Goal: Task Accomplishment & Management: Complete application form

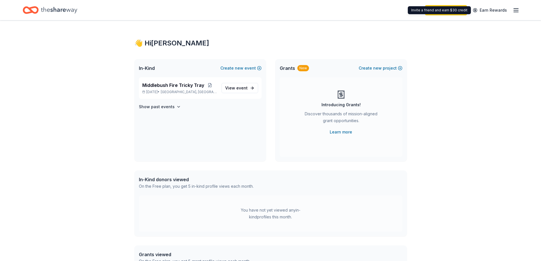
click at [518, 12] on icon "button" at bounding box center [516, 10] width 7 height 7
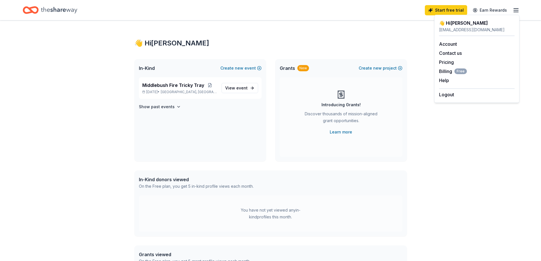
click at [518, 12] on icon "button" at bounding box center [516, 10] width 7 height 7
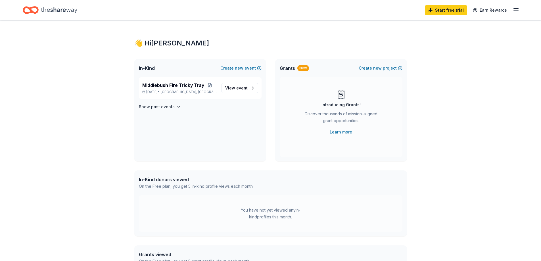
click at [220, 186] on div "On the Free plan, you get 5 in-kind profile views each month." at bounding box center [196, 186] width 115 height 7
click at [241, 213] on div "You have not yet viewed any in-kind profiles this month." at bounding box center [270, 214] width 71 height 14
click at [275, 207] on div "You have not yet viewed any in-kind profiles this month." at bounding box center [270, 214] width 71 height 14
click at [235, 92] on link "View event" at bounding box center [240, 88] width 37 height 10
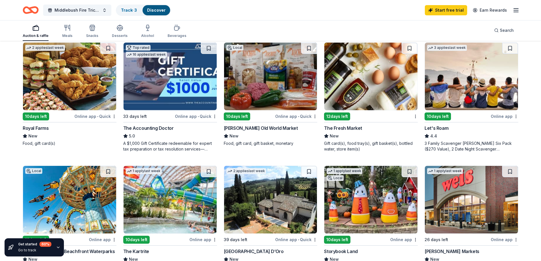
scroll to position [332, 0]
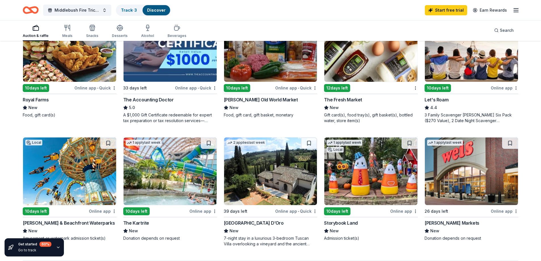
click at [374, 172] on img at bounding box center [370, 172] width 93 height 68
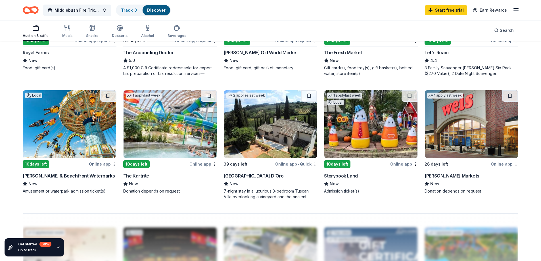
scroll to position [398, 0]
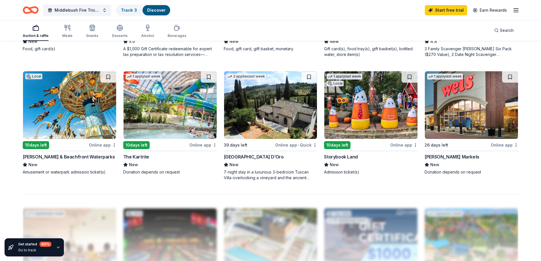
click at [457, 126] on img at bounding box center [471, 105] width 93 height 68
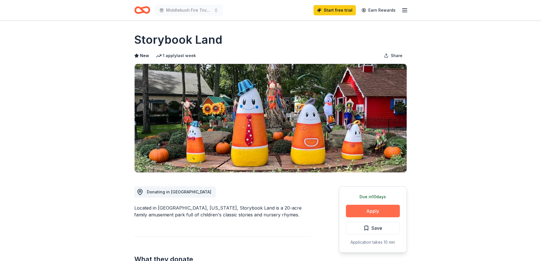
click at [384, 213] on button "Apply" at bounding box center [373, 211] width 54 height 13
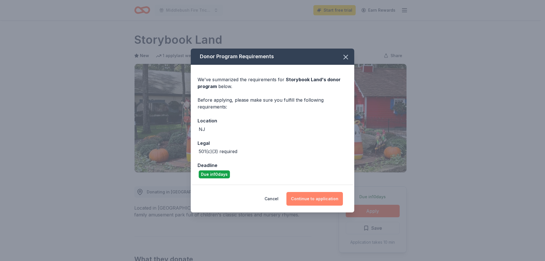
click at [319, 197] on button "Continue to application" at bounding box center [315, 199] width 57 height 14
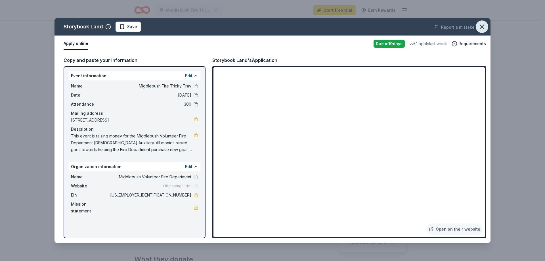
click at [483, 26] on icon "button" at bounding box center [482, 27] width 4 height 4
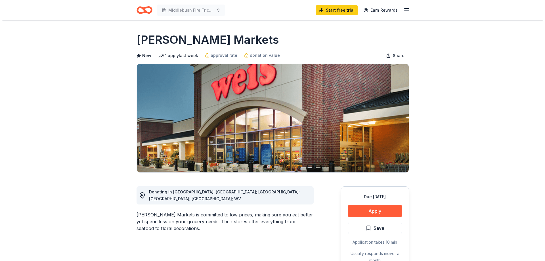
scroll to position [227, 0]
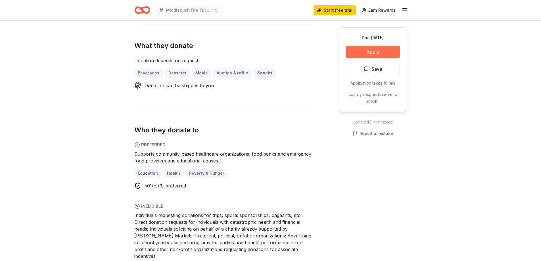
click at [358, 53] on button "Apply" at bounding box center [373, 52] width 54 height 13
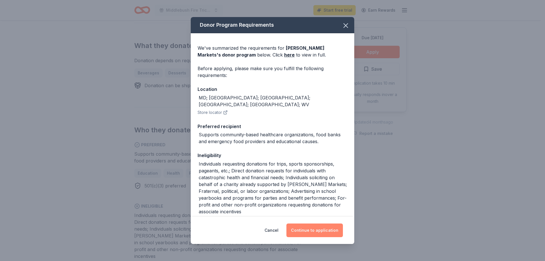
click at [316, 230] on button "Continue to application" at bounding box center [315, 231] width 57 height 14
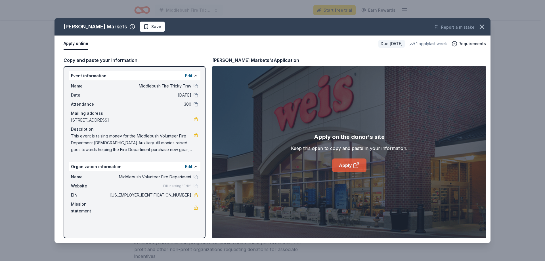
click at [355, 165] on icon at bounding box center [356, 165] width 7 height 7
